Goal: Find specific page/section: Find specific page/section

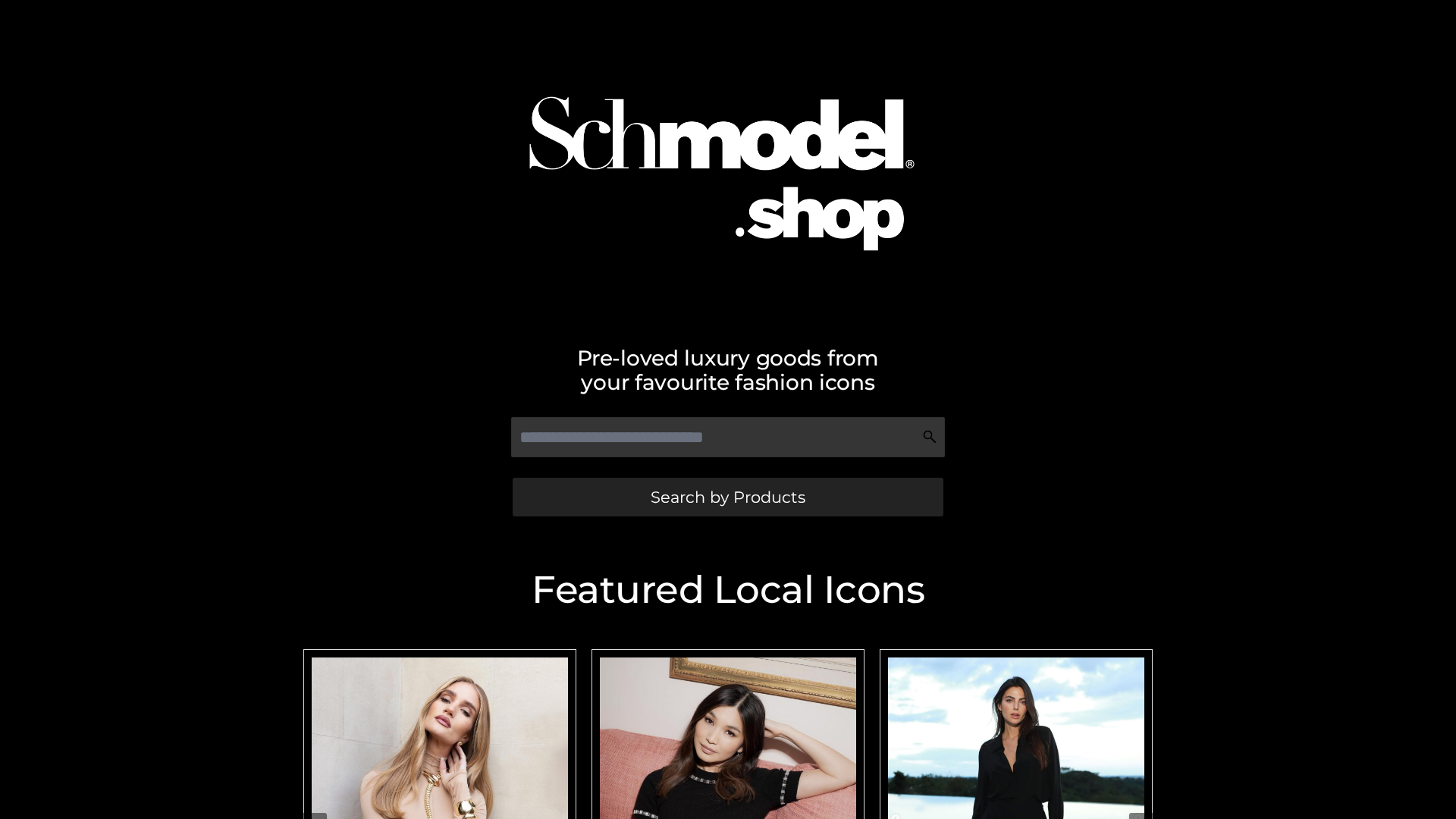
click at [728, 497] on span "Search by Products" at bounding box center [728, 497] width 155 height 16
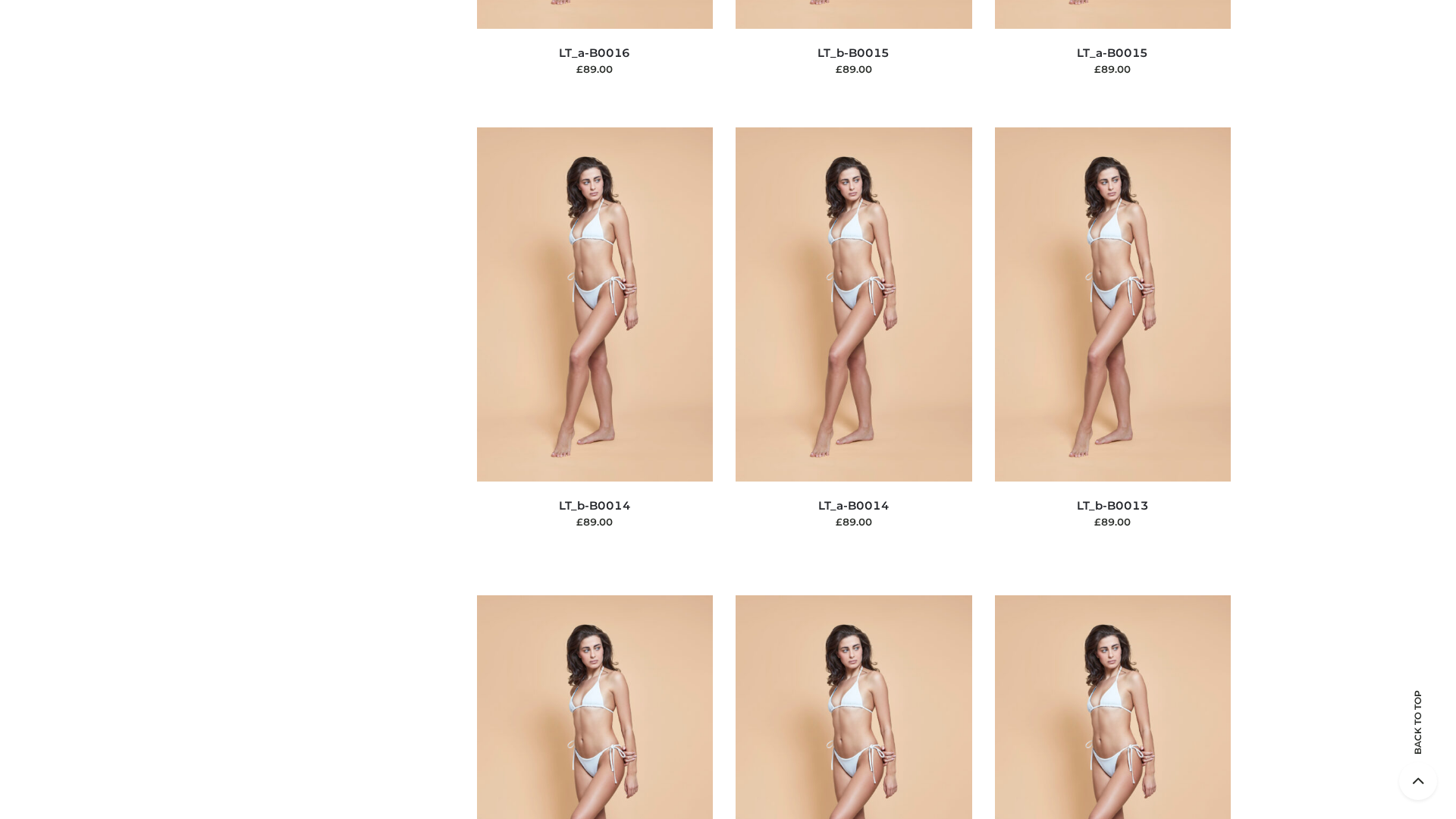
scroll to position [5394, 0]
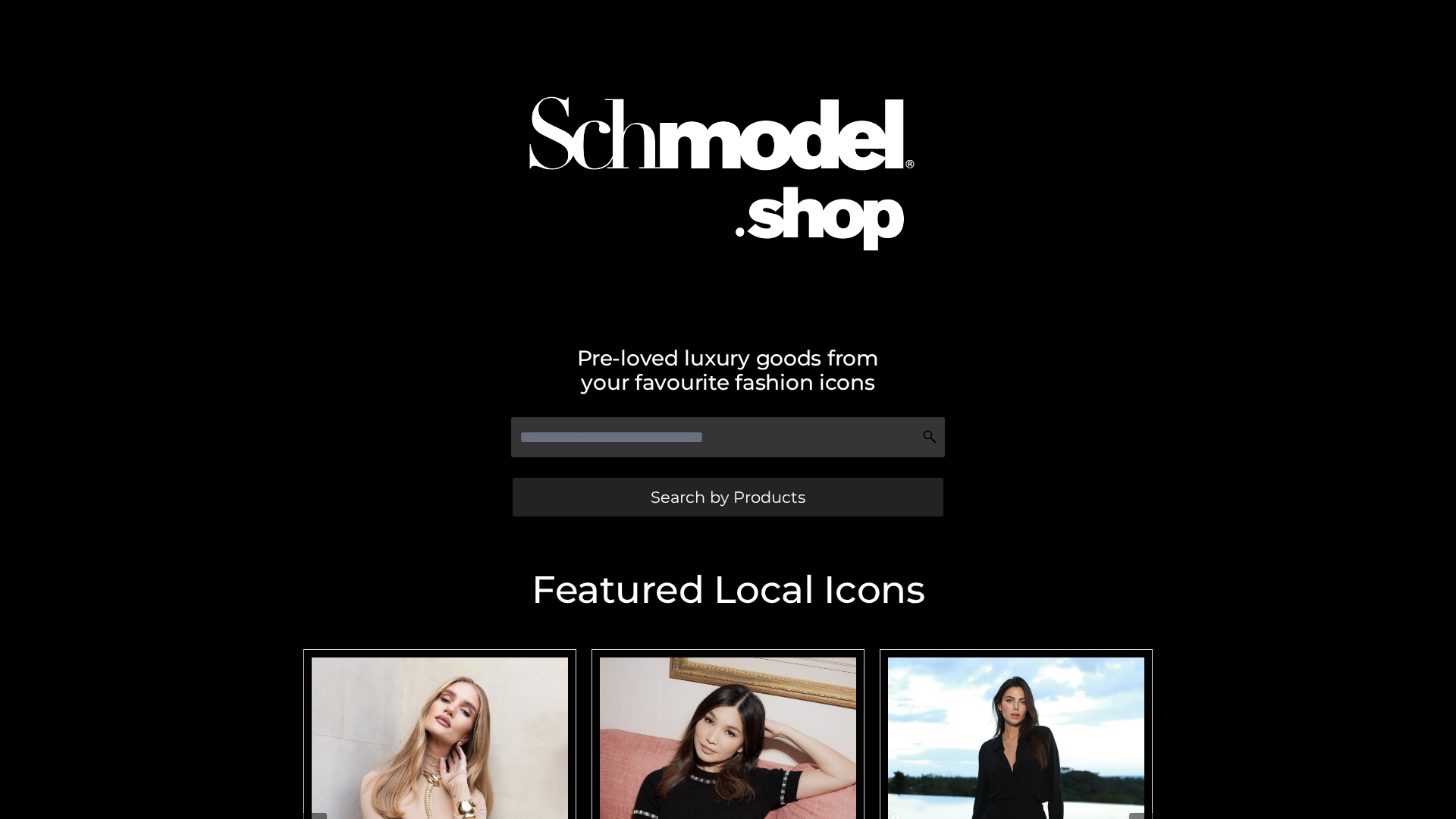
click at [728, 497] on span "Search by Products" at bounding box center [728, 497] width 155 height 16
